Goal: Task Accomplishment & Management: Use online tool/utility

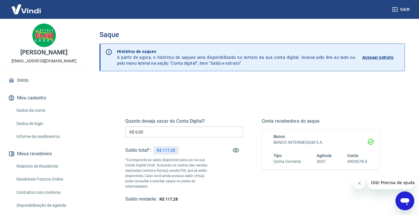
click at [171, 130] on input "R$ 0,00" at bounding box center [183, 131] width 117 height 11
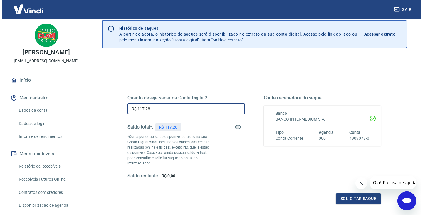
scroll to position [29, 0]
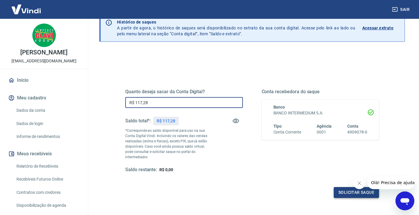
type input "R$ 117,28"
click at [342, 190] on button "Solicitar saque" at bounding box center [355, 192] width 45 height 11
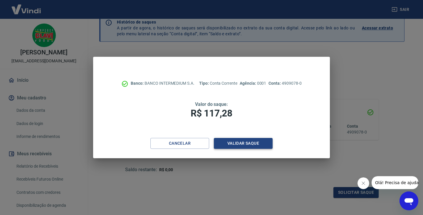
click at [252, 140] on button "Validar saque" at bounding box center [243, 143] width 59 height 11
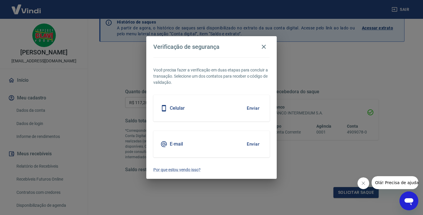
click at [251, 145] on button "Enviar" at bounding box center [252, 144] width 19 height 12
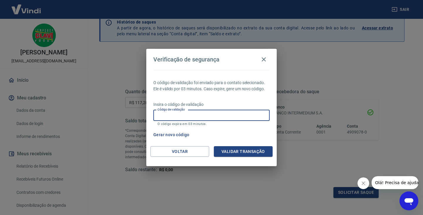
click at [226, 114] on input "Código de validação" at bounding box center [211, 115] width 116 height 11
paste input "236133"
type input "236133"
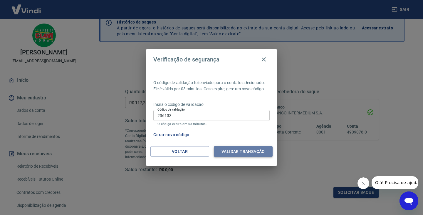
click at [238, 151] on button "Validar transação" at bounding box center [243, 151] width 59 height 11
